Goal: Task Accomplishment & Management: Manage account settings

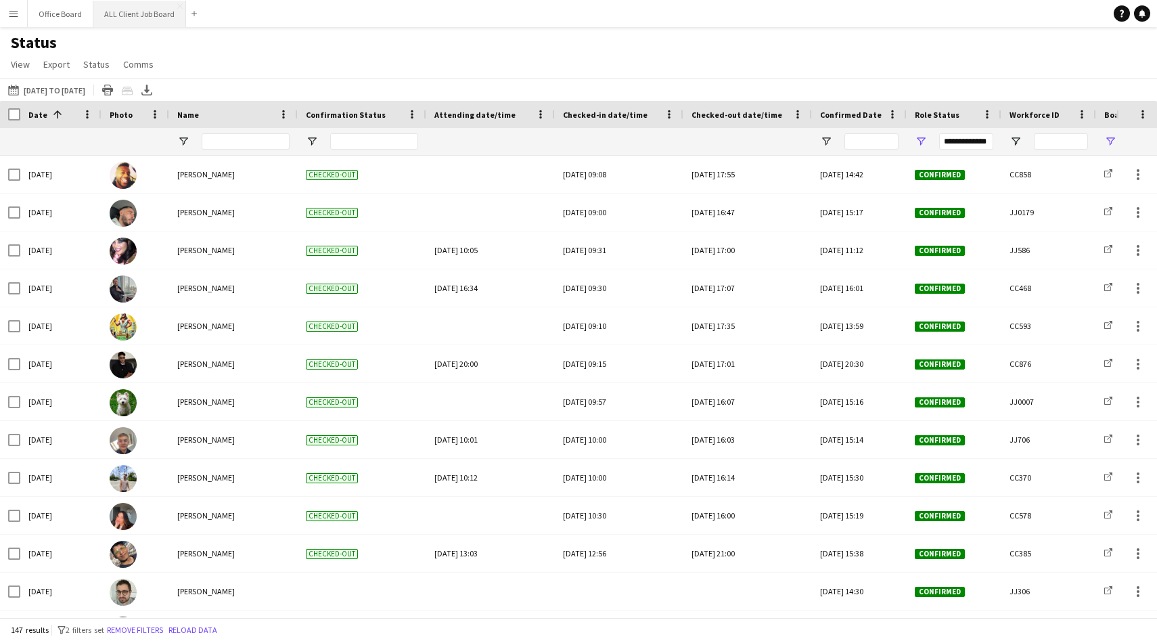
click at [134, 19] on button "ALL Client Job Board Close" at bounding box center [139, 14] width 93 height 26
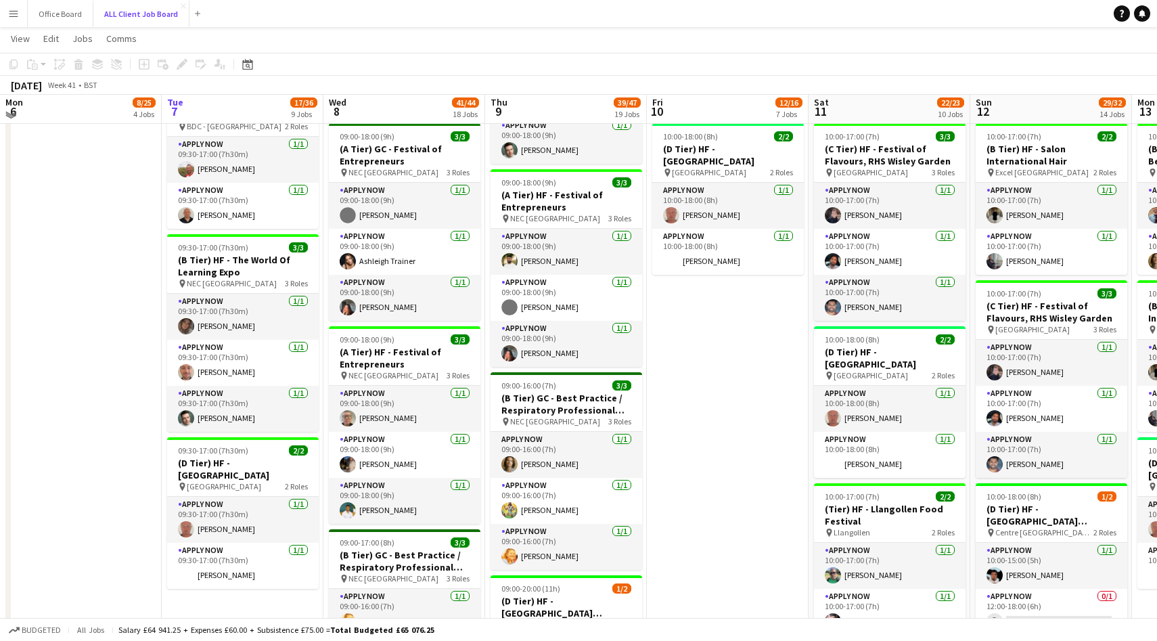
scroll to position [974, 0]
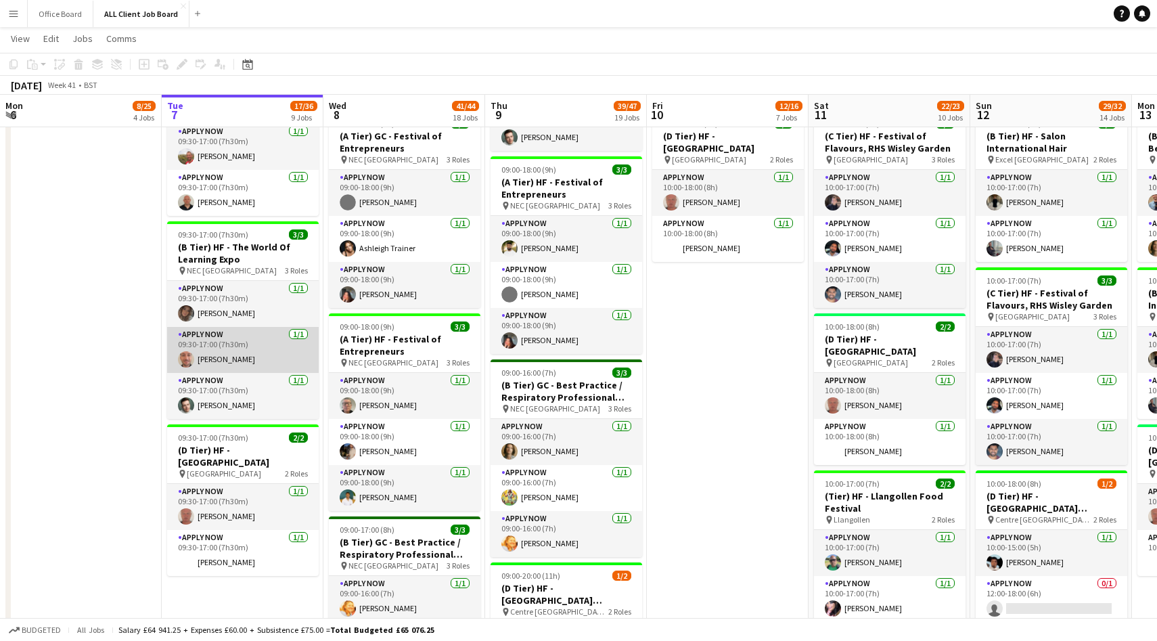
click at [257, 350] on app-card-role "APPLY NOW [DATE] 09:30-17:00 (7h30m) [PERSON_NAME]" at bounding box center [243, 350] width 152 height 46
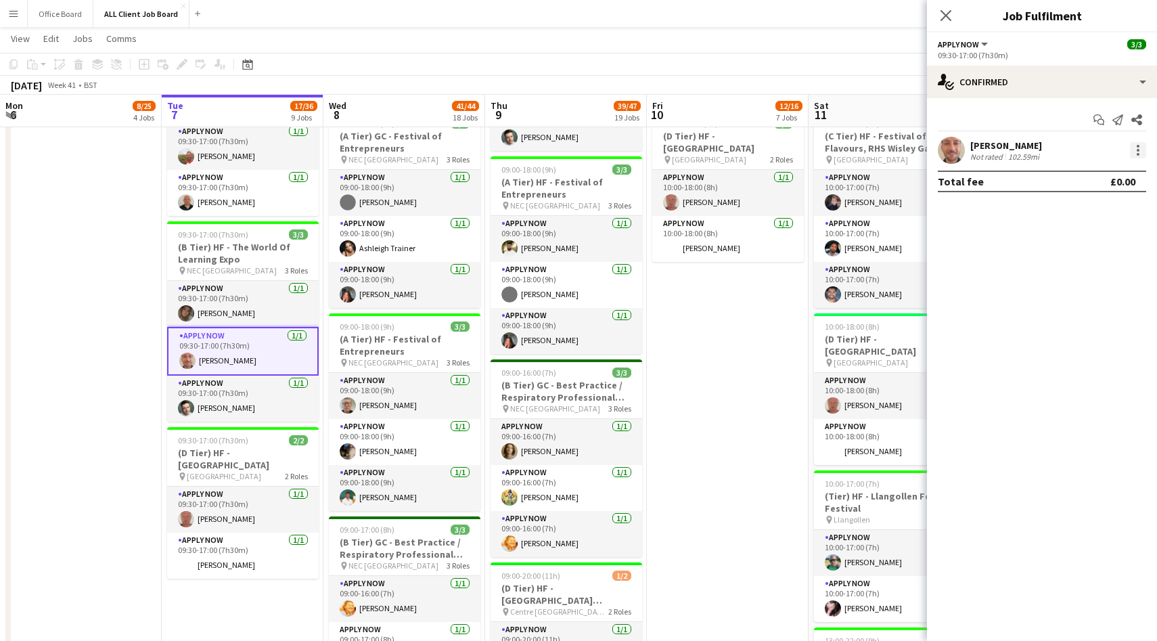
click at [1133, 146] on div at bounding box center [1138, 150] width 16 height 16
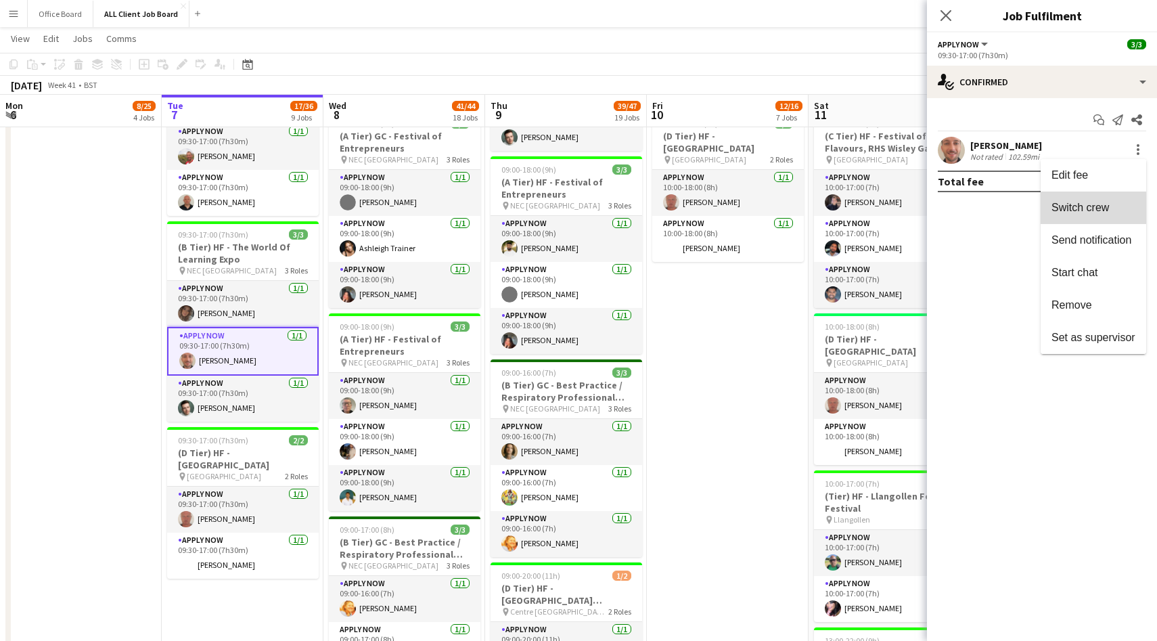
click at [1081, 215] on button "Switch crew" at bounding box center [1094, 207] width 106 height 32
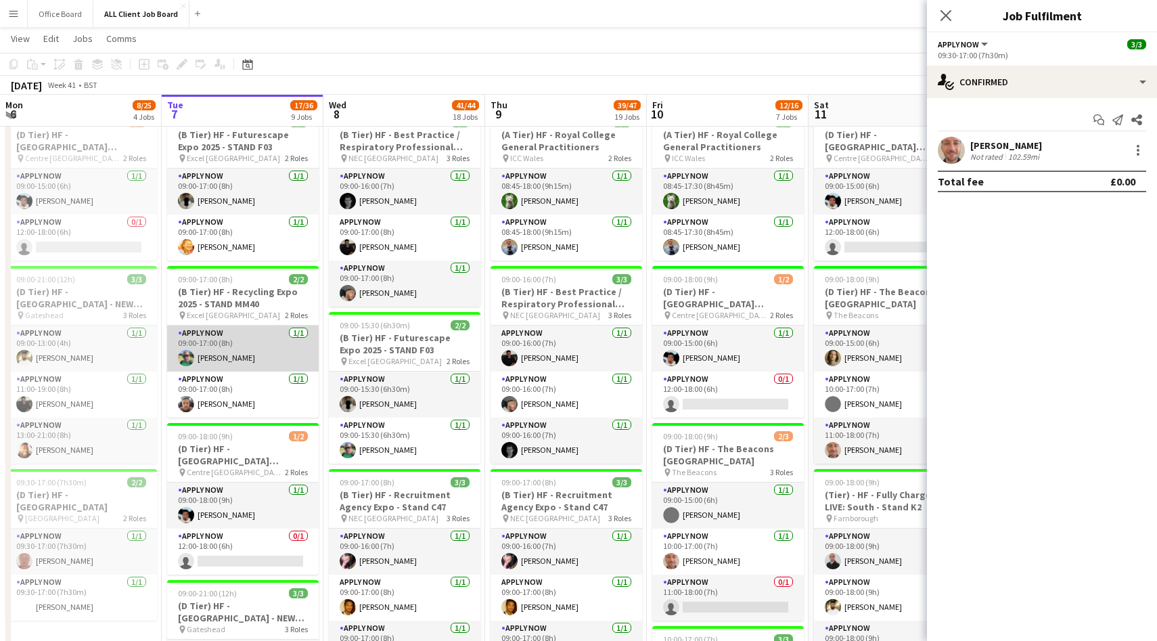
scroll to position [283, 0]
click at [254, 342] on app-card-role "APPLY NOW [DATE] 09:00-17:00 (8h) [PERSON_NAME]" at bounding box center [243, 349] width 152 height 46
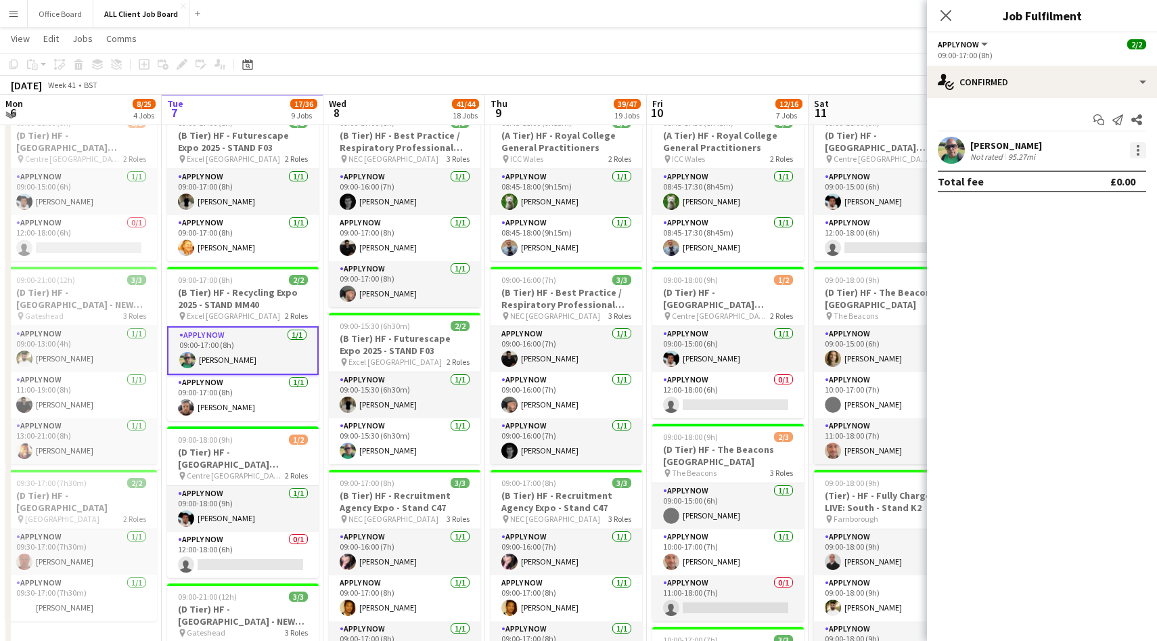
click at [1137, 153] on div at bounding box center [1138, 154] width 3 height 3
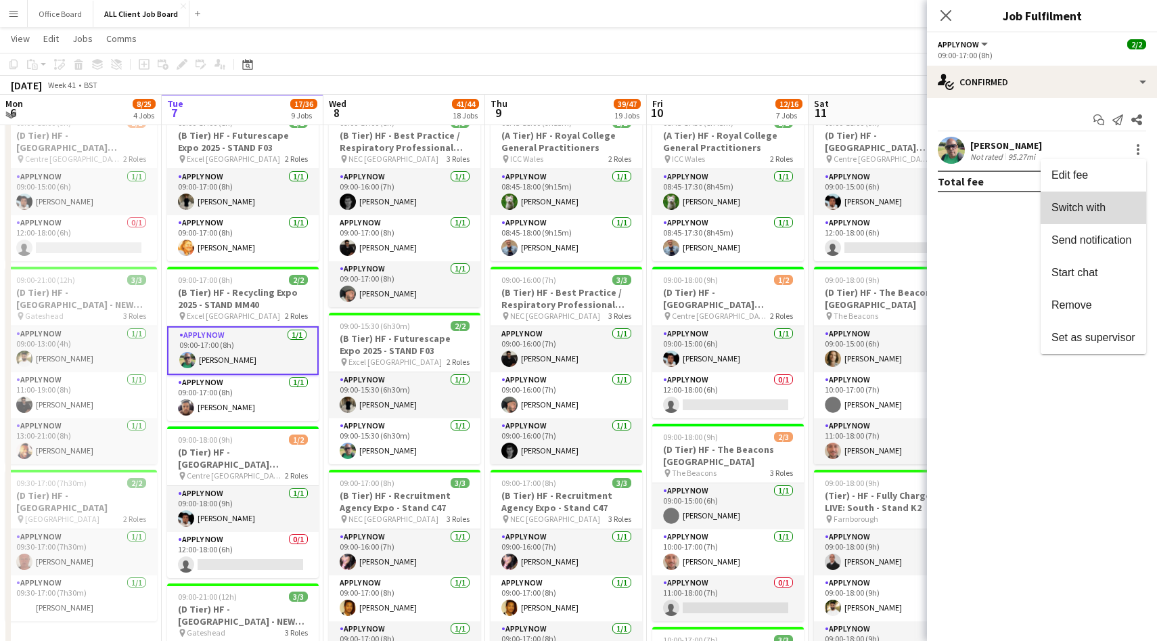
click at [1092, 210] on span "Switch with" at bounding box center [1079, 208] width 54 height 12
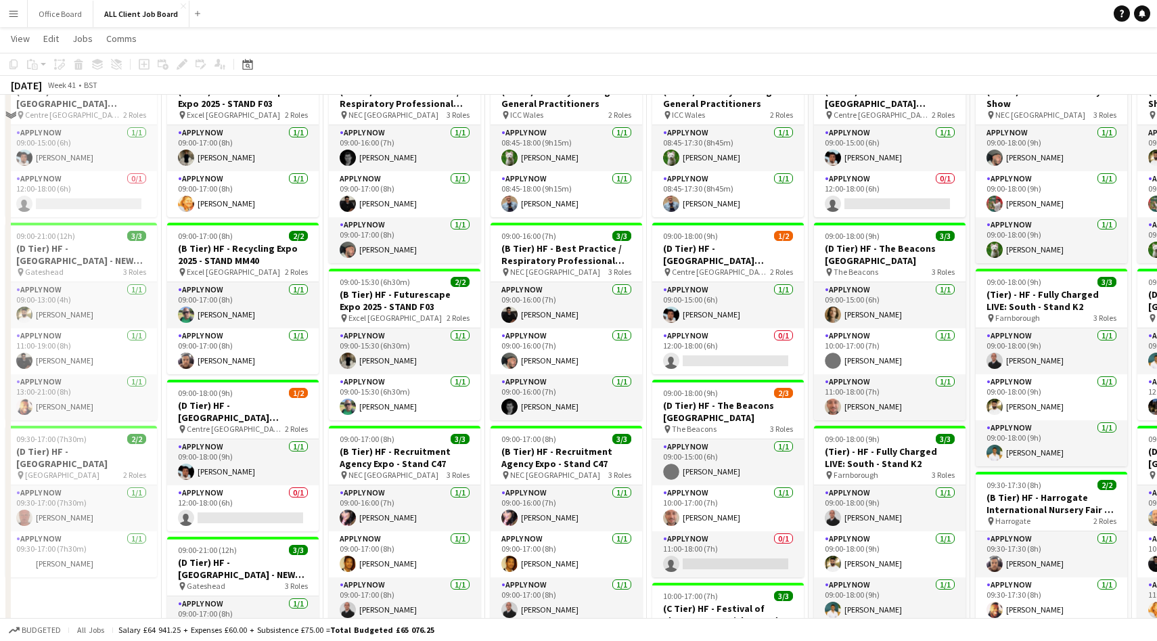
scroll to position [300, 0]
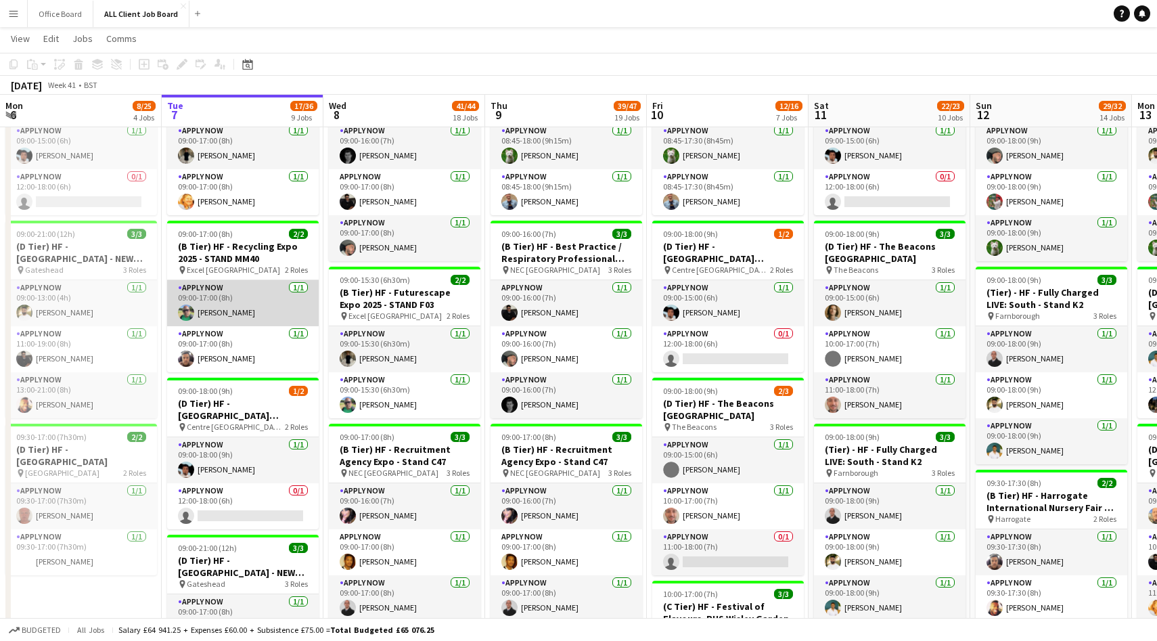
click at [271, 302] on app-card-role "APPLY NOW [DATE] 09:00-17:00 (8h) [PERSON_NAME]" at bounding box center [243, 303] width 152 height 46
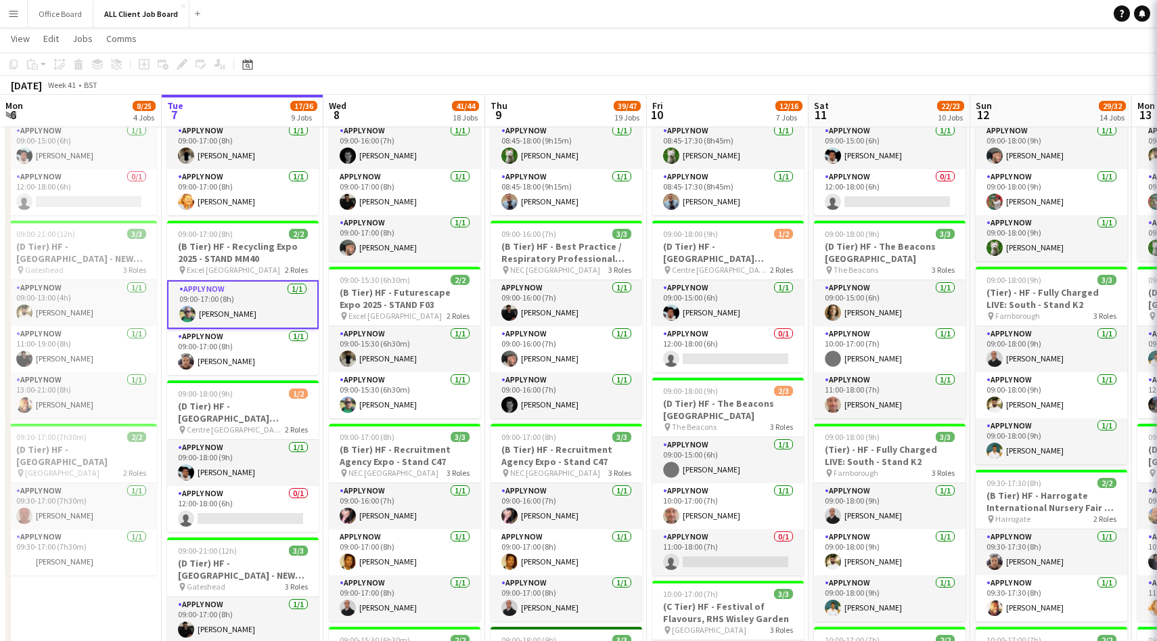
scroll to position [0, 324]
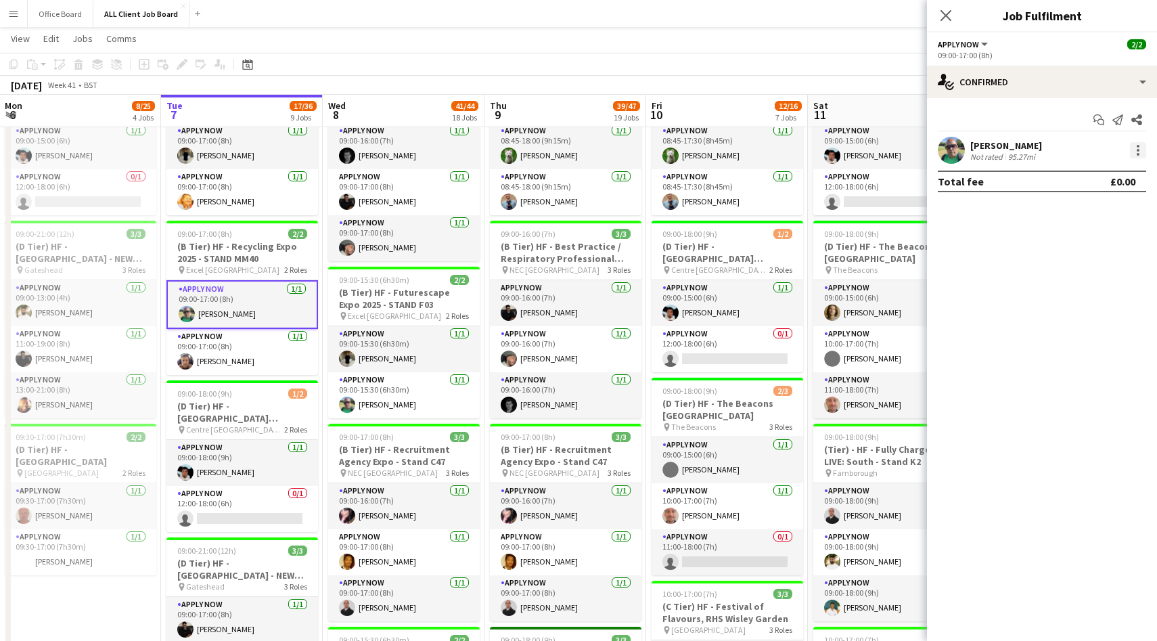
click at [1141, 142] on div at bounding box center [1138, 150] width 16 height 16
click at [1085, 217] on button "Switch crew" at bounding box center [1094, 207] width 106 height 32
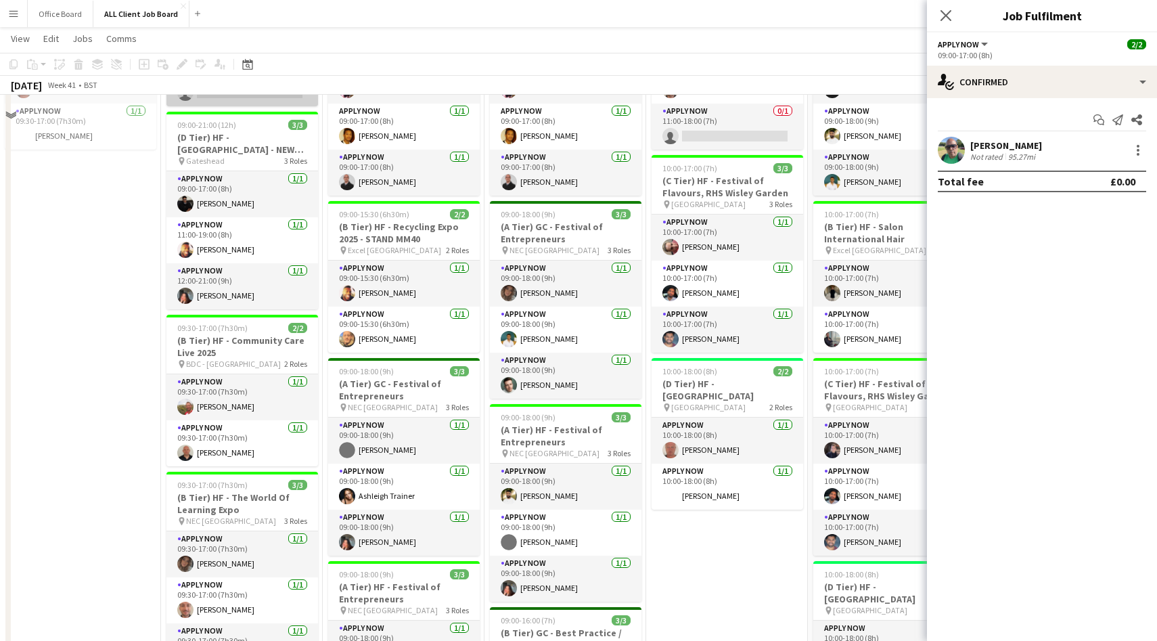
scroll to position [890, 0]
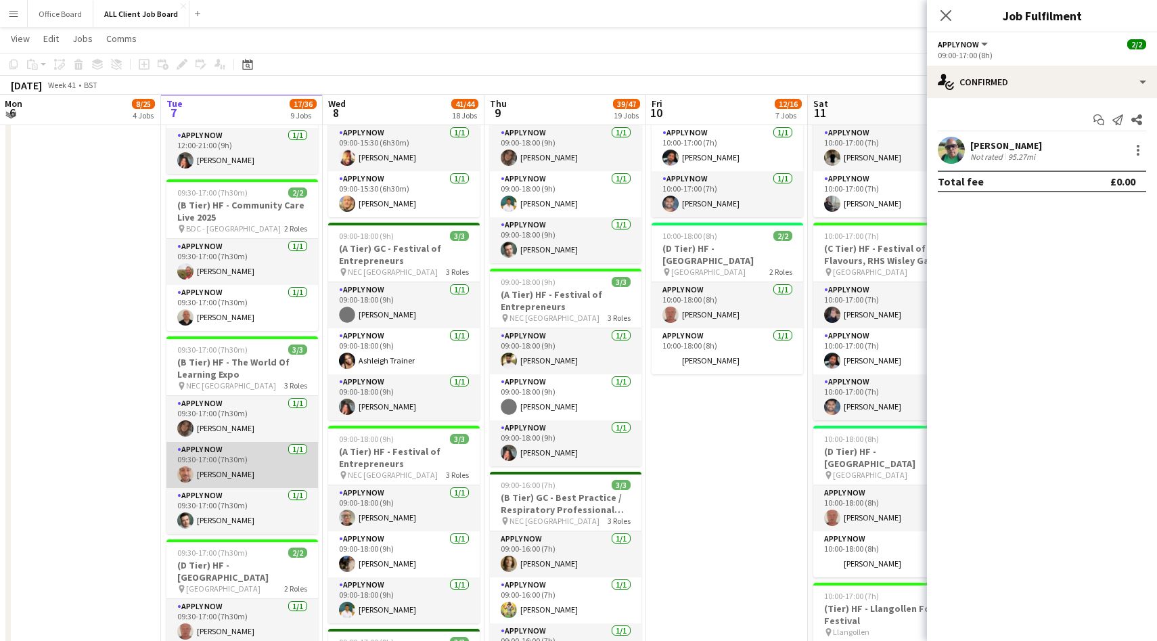
click at [279, 467] on app-card-role "APPLY NOW [DATE] 09:30-17:00 (7h30m) [PERSON_NAME]" at bounding box center [242, 465] width 152 height 46
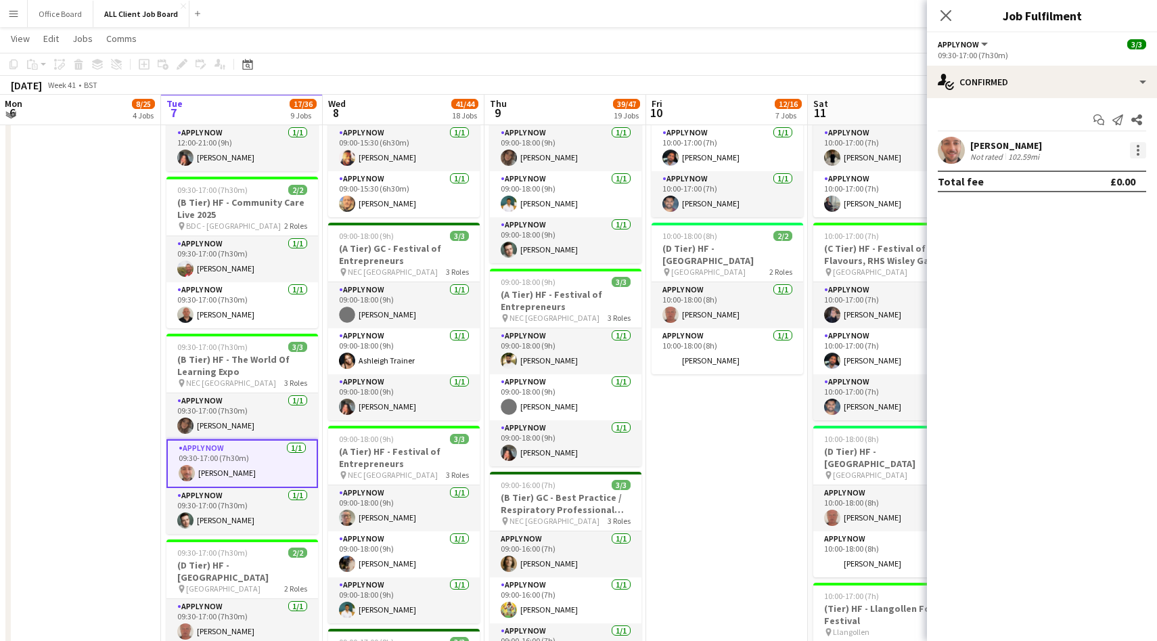
click at [1131, 152] on div at bounding box center [1138, 150] width 16 height 16
click at [1114, 204] on span "Switch with" at bounding box center [1094, 208] width 84 height 12
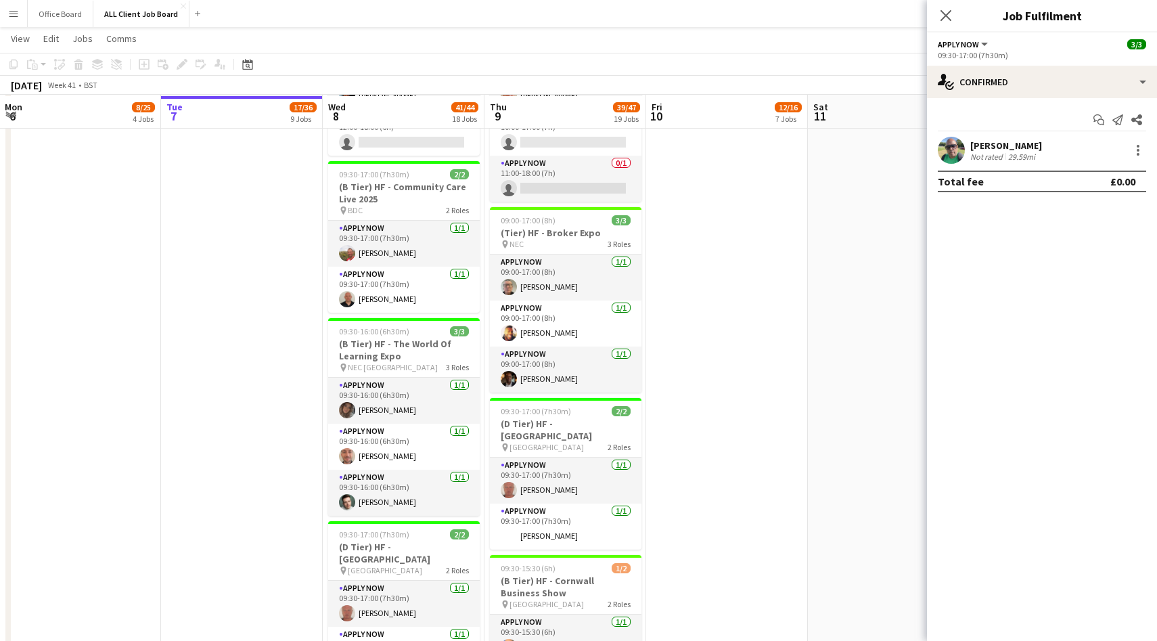
scroll to position [1691, 0]
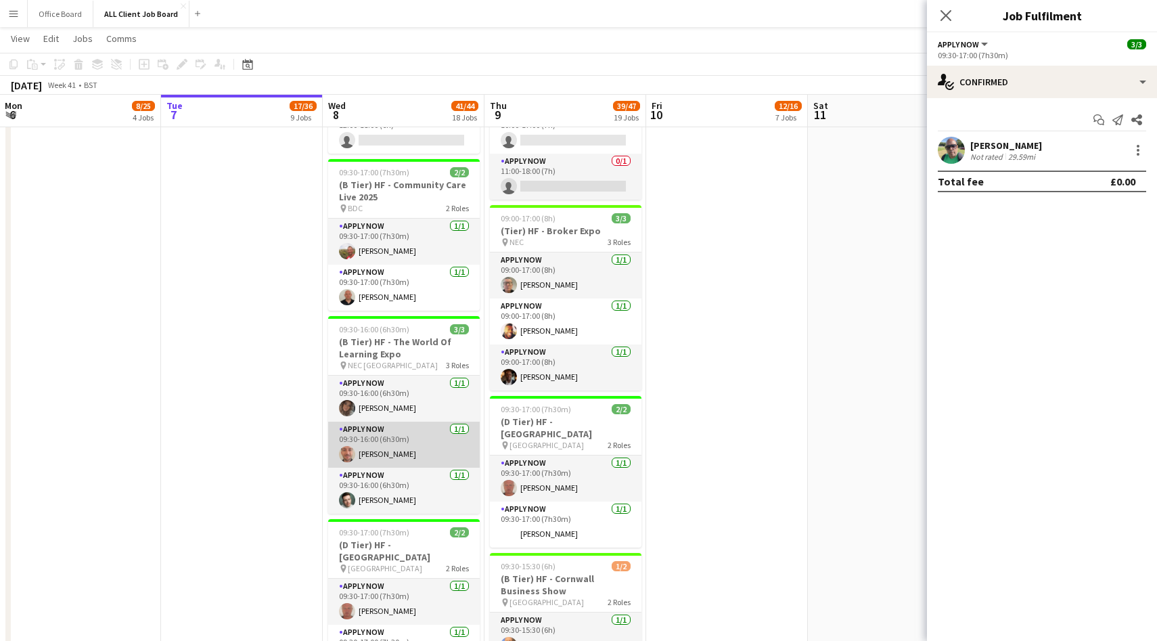
click at [424, 443] on app-card-role "APPLY NOW 1/1 09:30-16:00 (6h30m) Gabriel Waddingham" at bounding box center [404, 445] width 152 height 46
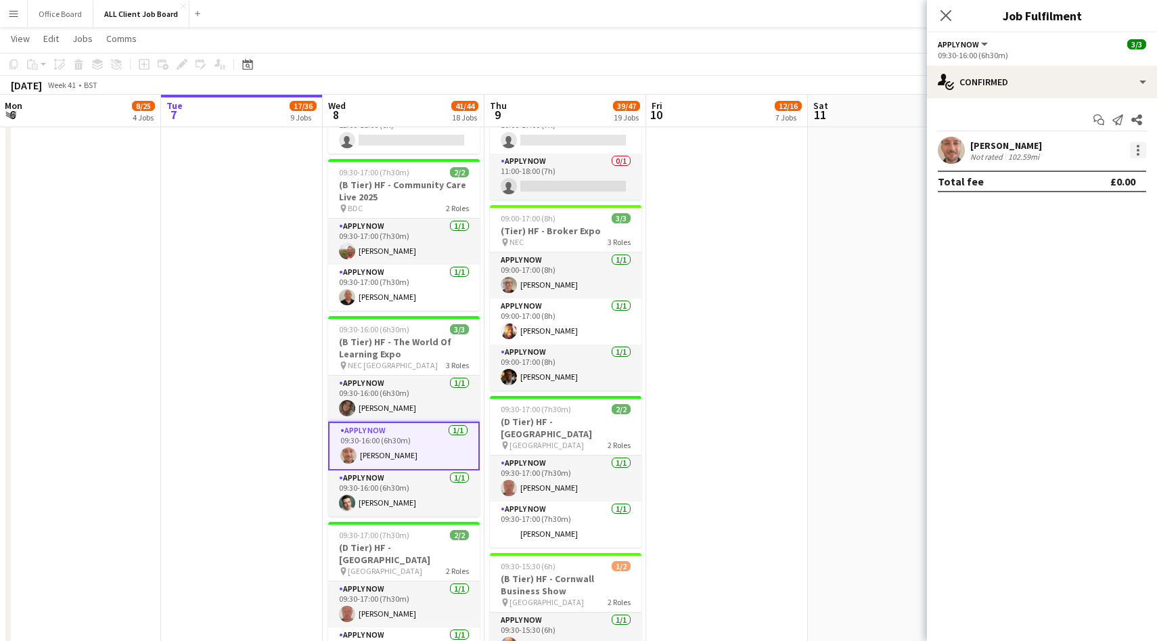
click at [1142, 148] on div at bounding box center [1138, 150] width 16 height 16
click at [1089, 210] on span "Switch crew" at bounding box center [1081, 208] width 58 height 12
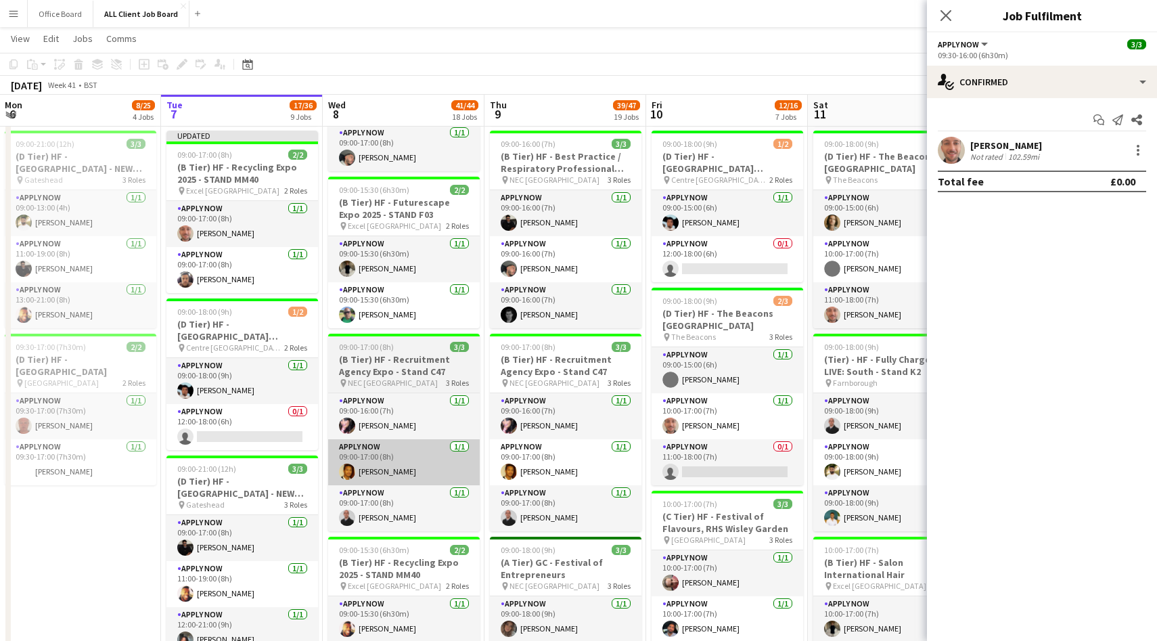
scroll to position [418, 0]
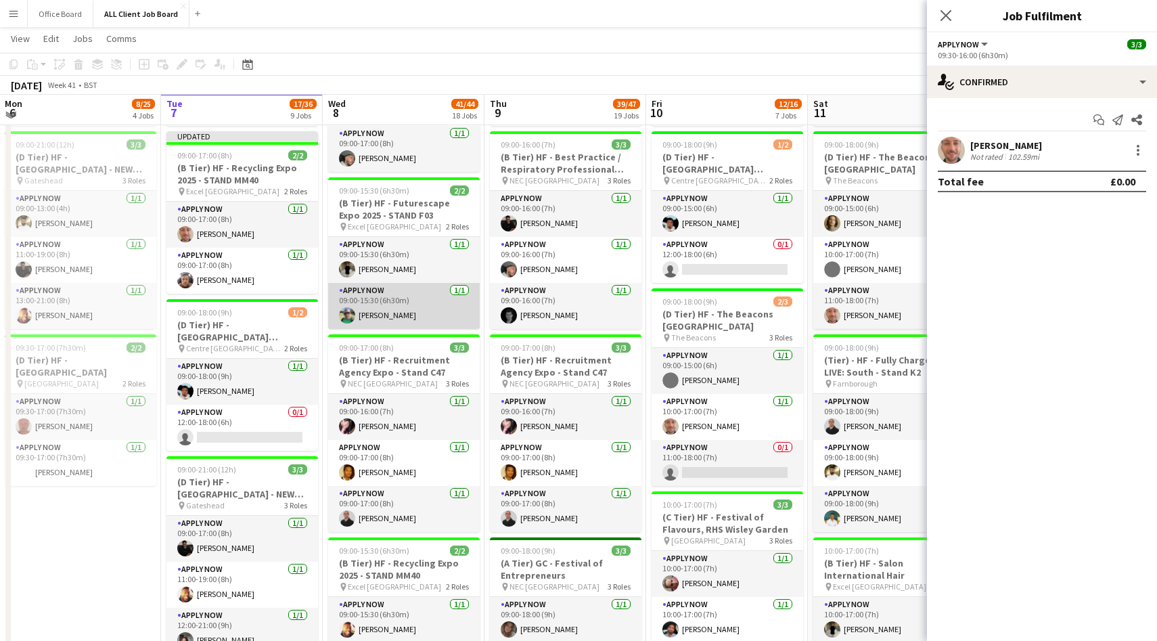
click at [432, 302] on app-card-role "APPLY NOW 1/1 09:00-15:30 (6h30m) Manesh Maisuria" at bounding box center [404, 306] width 152 height 46
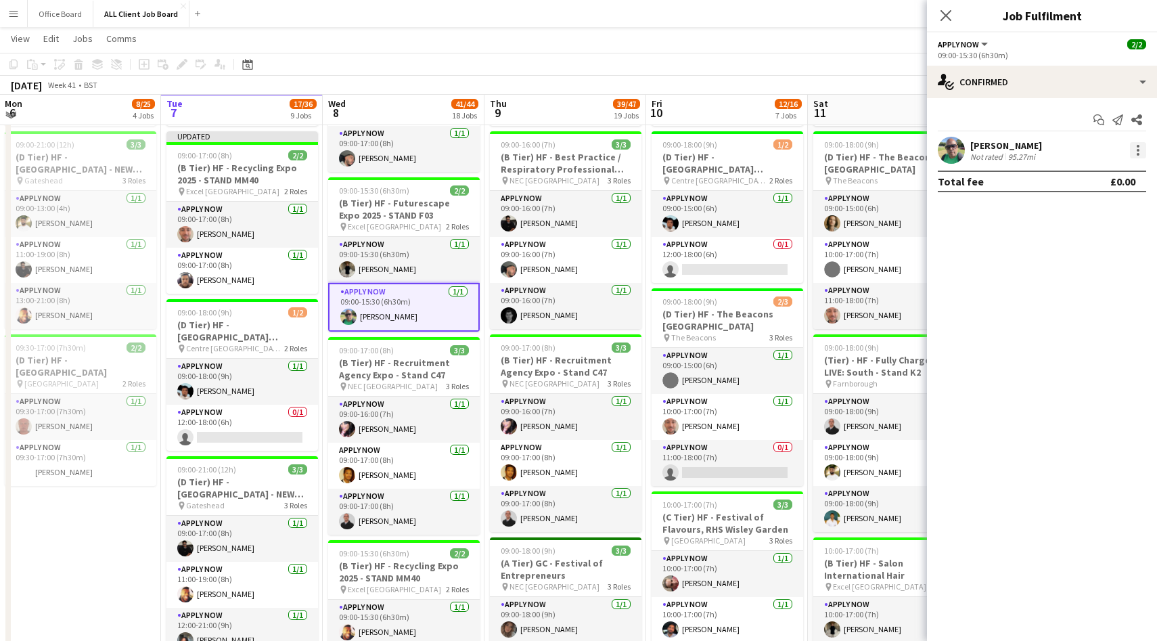
click at [1135, 147] on div at bounding box center [1138, 150] width 16 height 16
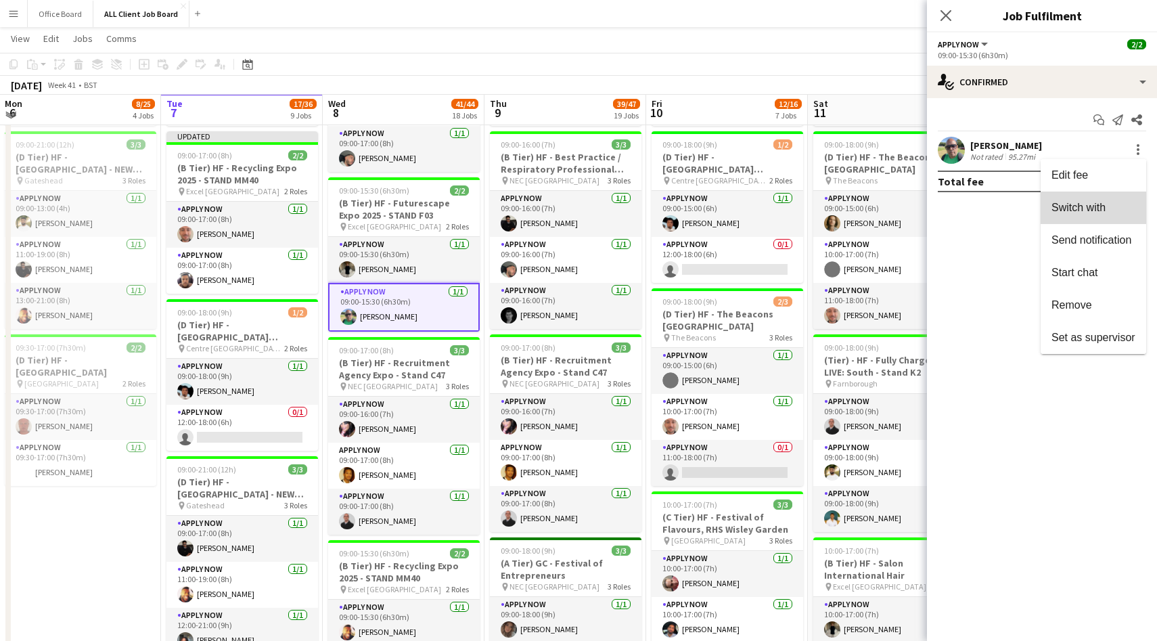
click at [1098, 206] on span "Switch with" at bounding box center [1079, 208] width 54 height 12
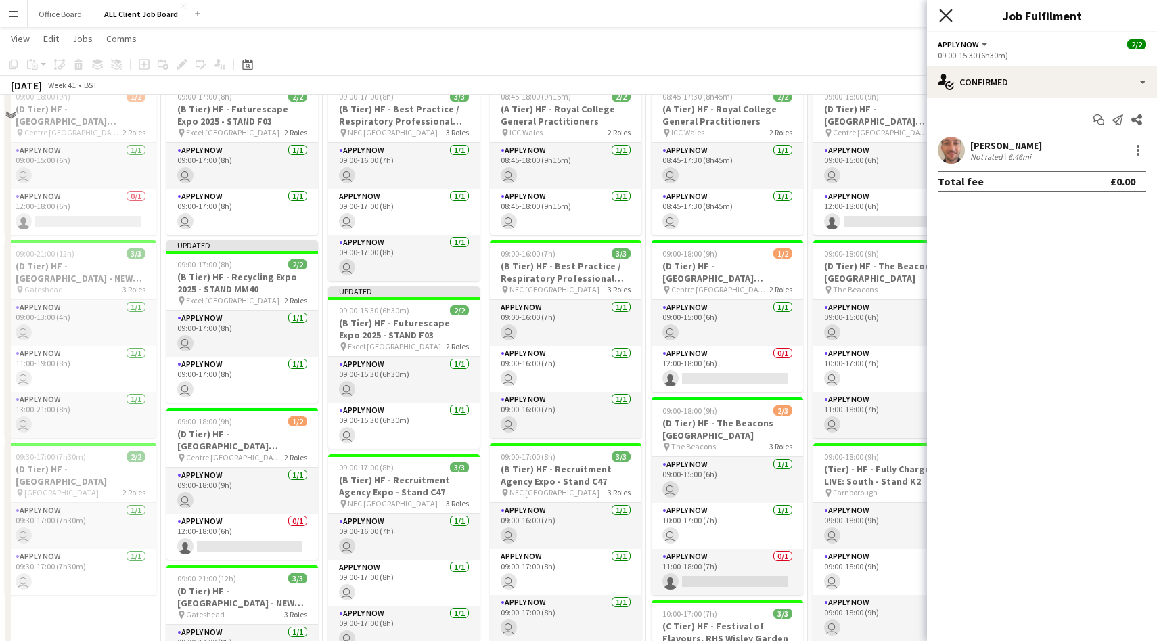
scroll to position [3084, 0]
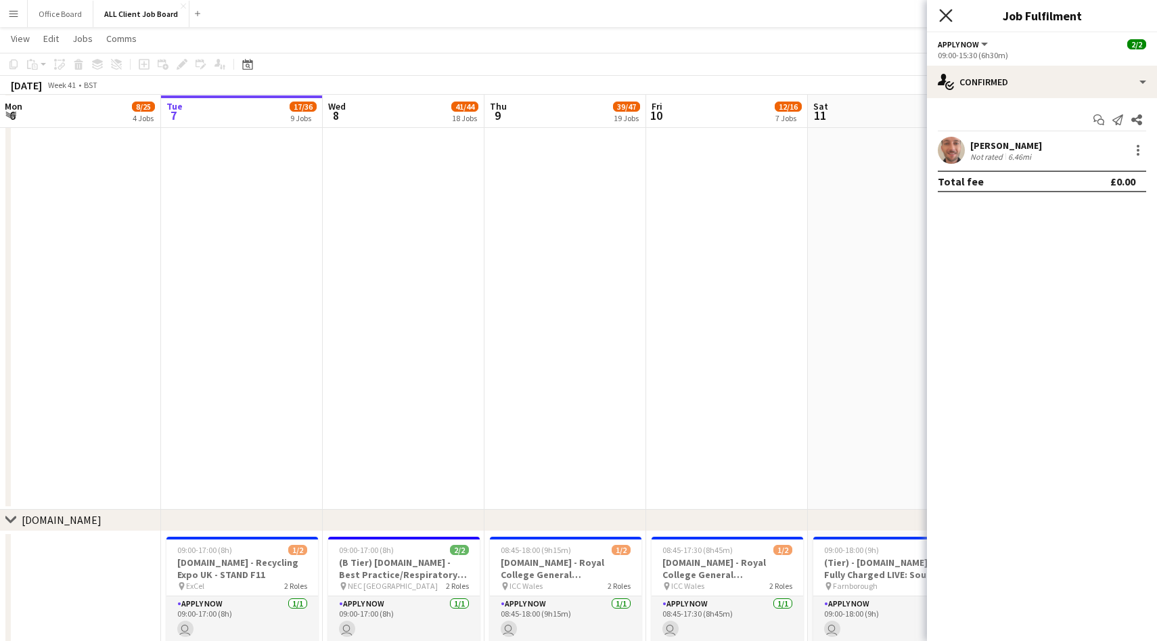
click at [945, 16] on icon at bounding box center [945, 15] width 13 height 13
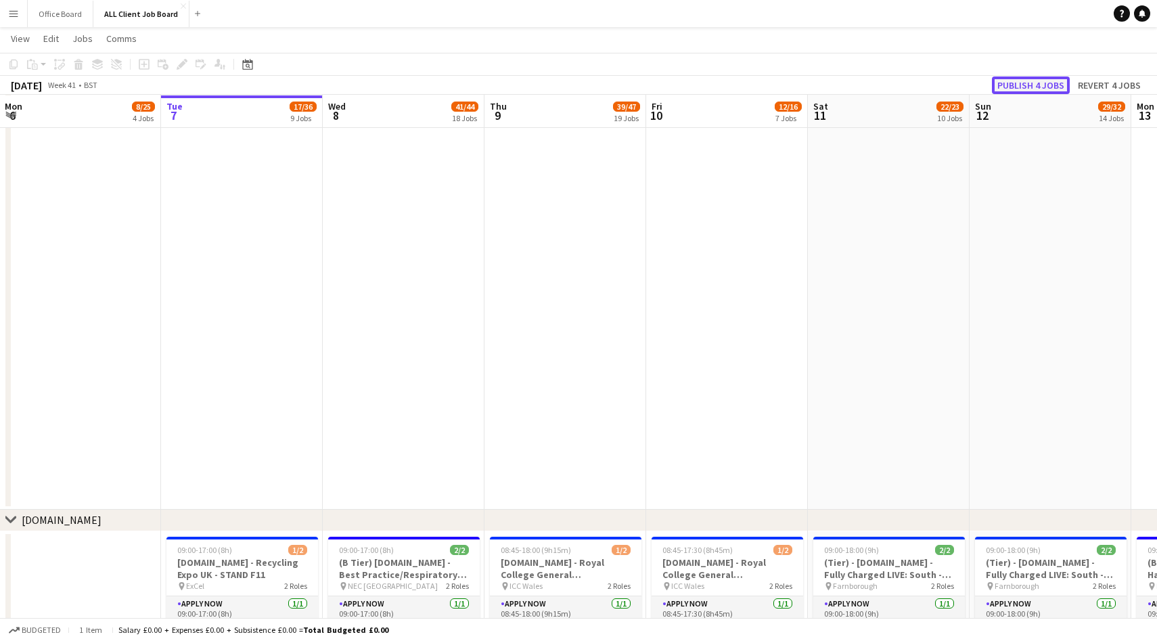
click at [1029, 83] on button "Publish 4 jobs" at bounding box center [1031, 85] width 78 height 18
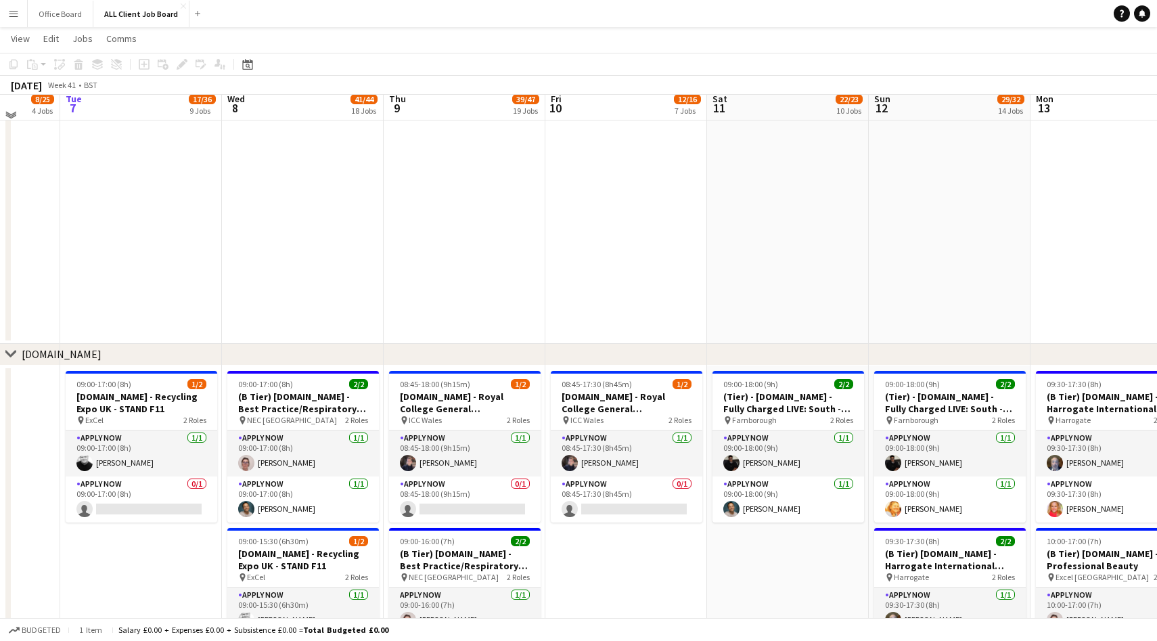
scroll to position [3448, 0]
